Goal: Entertainment & Leisure: Consume media (video, audio)

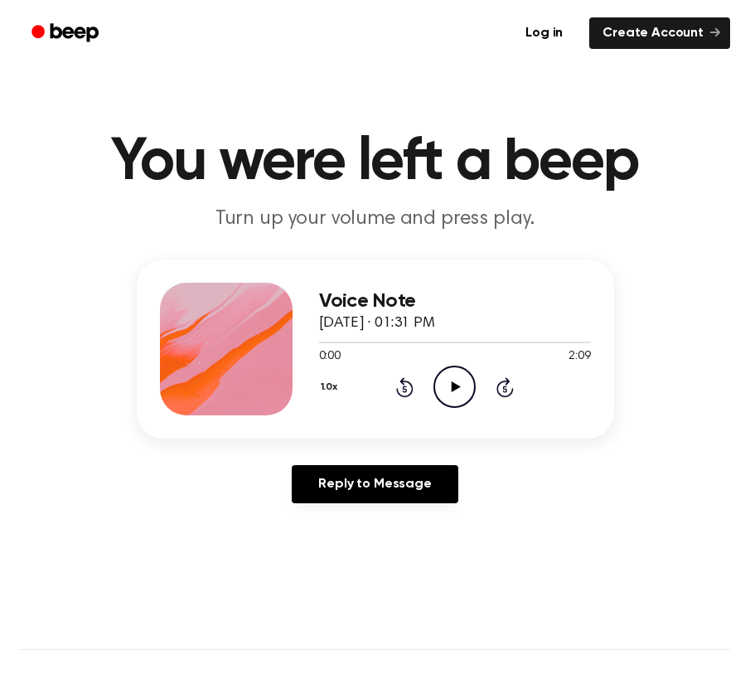
click at [458, 379] on icon "Play Audio" at bounding box center [454, 386] width 42 height 42
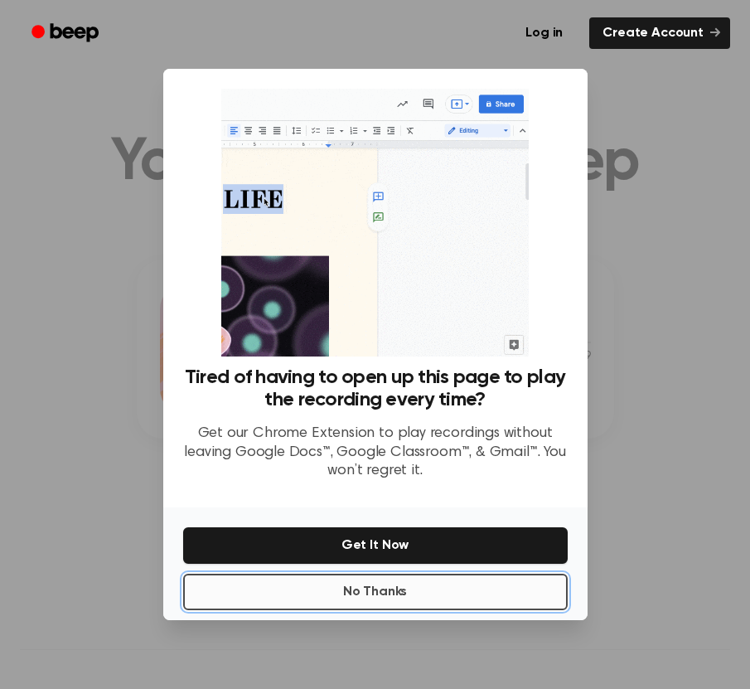
click at [427, 592] on button "No Thanks" at bounding box center [375, 591] width 384 height 36
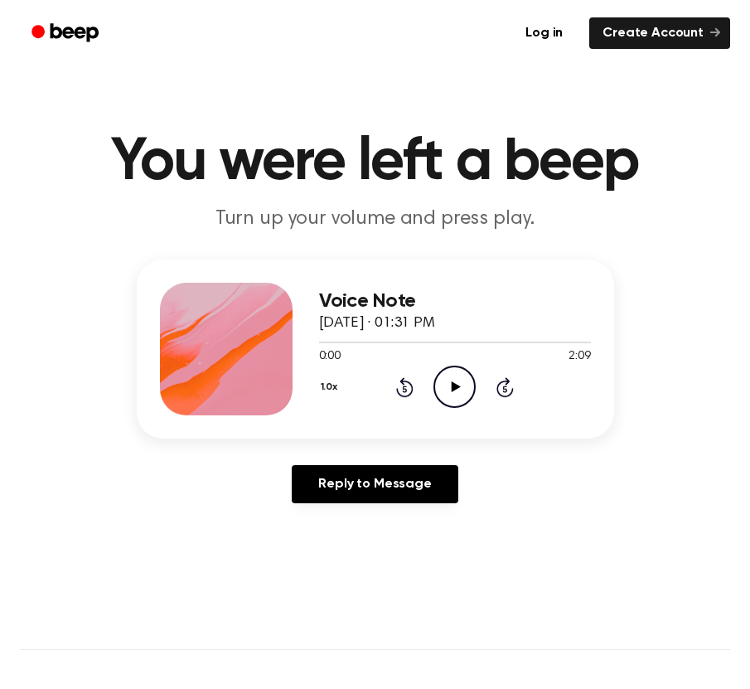
click at [457, 396] on icon "Play Audio" at bounding box center [454, 386] width 42 height 42
click at [325, 346] on div at bounding box center [455, 341] width 272 height 13
click at [450, 375] on icon "Play Audio" at bounding box center [454, 386] width 42 height 42
click at [450, 375] on icon "Pause Audio" at bounding box center [454, 386] width 42 height 42
click at [457, 387] on icon at bounding box center [456, 386] width 9 height 11
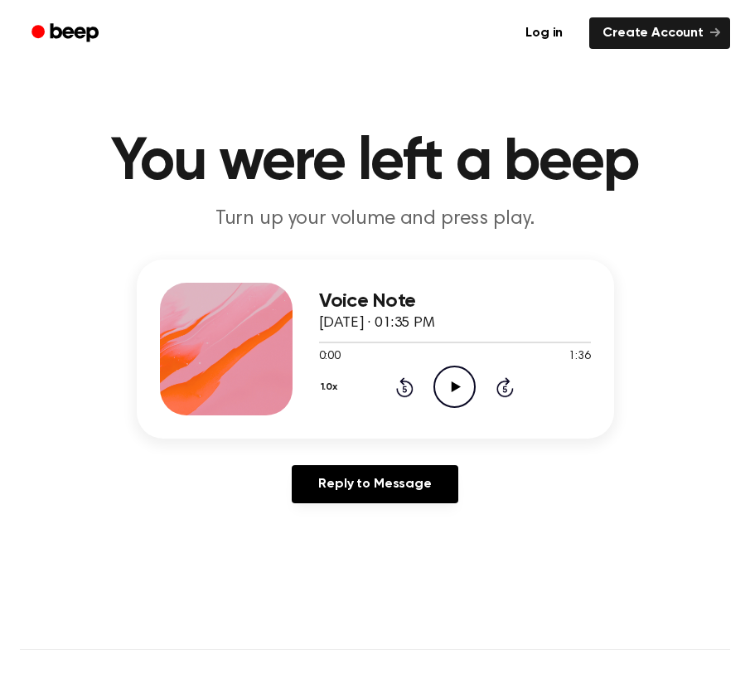
click at [445, 356] on div "0:00 1:36" at bounding box center [455, 356] width 272 height 17
click at [450, 386] on icon "Play Audio" at bounding box center [454, 386] width 42 height 42
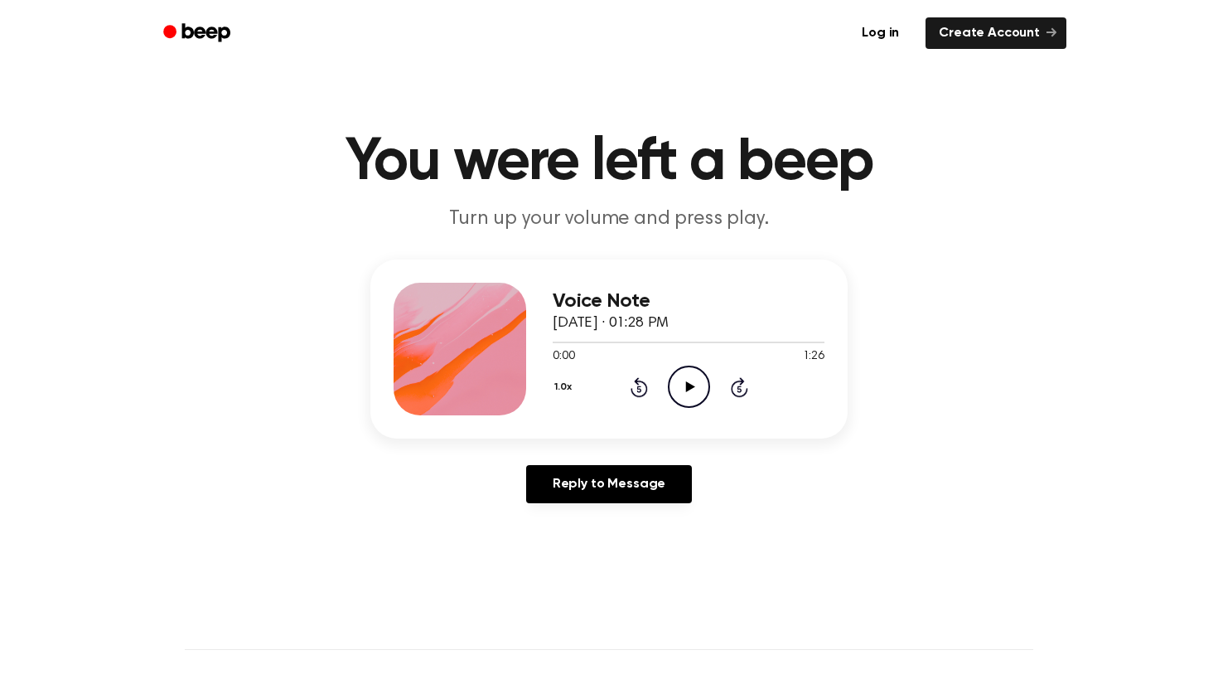
click at [683, 394] on icon "Play Audio" at bounding box center [689, 386] width 42 height 42
click at [701, 377] on icon "Play Audio" at bounding box center [689, 386] width 42 height 42
click at [679, 388] on icon "Play Audio" at bounding box center [689, 386] width 42 height 42
